Goal: Transaction & Acquisition: Purchase product/service

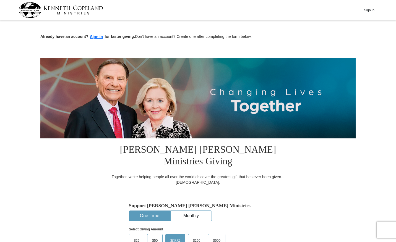
scroll to position [103, 0]
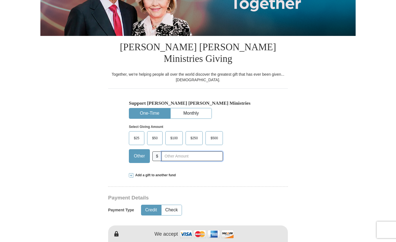
click at [166, 151] on input "text" at bounding box center [191, 156] width 61 height 10
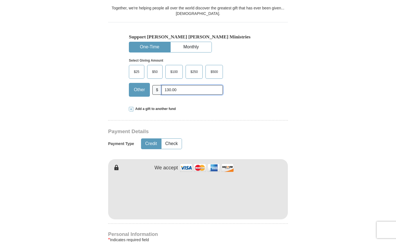
scroll to position [169, 0]
type input "130.00"
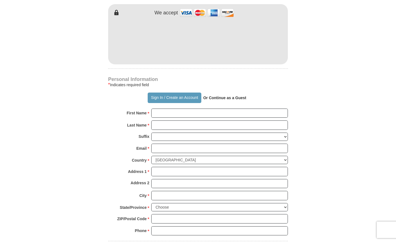
scroll to position [324, 0]
click at [156, 108] on input "First Name *" at bounding box center [219, 112] width 137 height 9
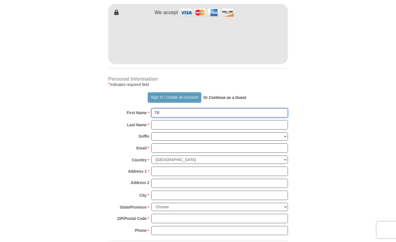
type input "Tillie"
type input "Jones"
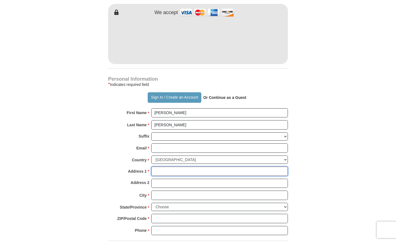
type input "486 Selma Highway"
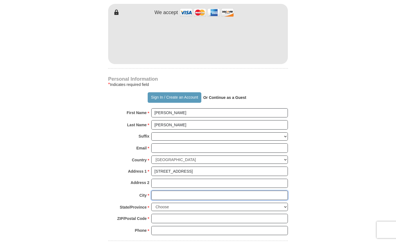
type input "Prattville"
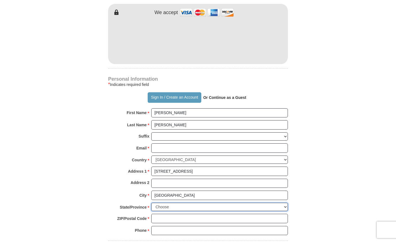
select select "AL"
type input "36067"
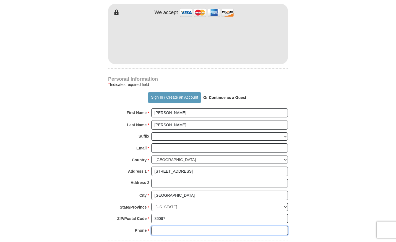
type input "3343010191"
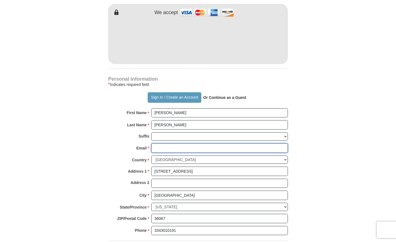
click at [155, 143] on input "Email *" at bounding box center [219, 147] width 137 height 9
type input "tillie@everythingalabama.gift"
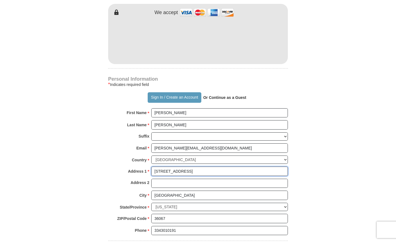
type input "798 Washington Ferry Road"
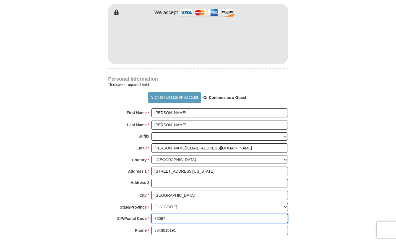
type input "36067-4607"
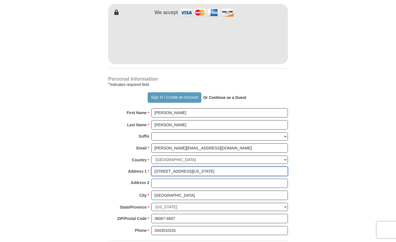
click at [205, 167] on input "798 Washington Ferry Road" at bounding box center [219, 171] width 137 height 9
type input "7"
type input "486 Selma Hwy"
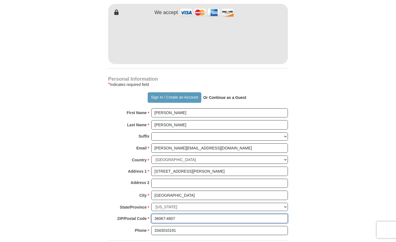
type input "36067"
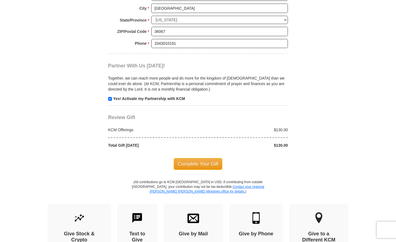
scroll to position [512, 0]
click at [200, 158] on span "Complete Your Gift" at bounding box center [198, 164] width 49 height 12
